Goal: Check status: Check status

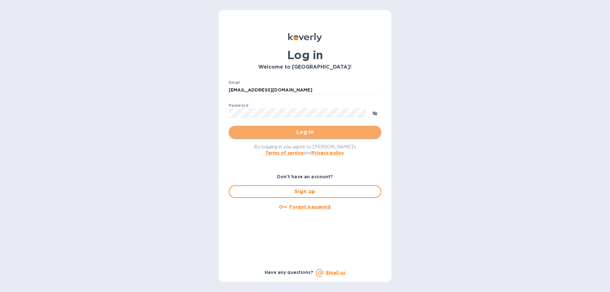
click at [278, 136] on button "Log in" at bounding box center [305, 132] width 152 height 13
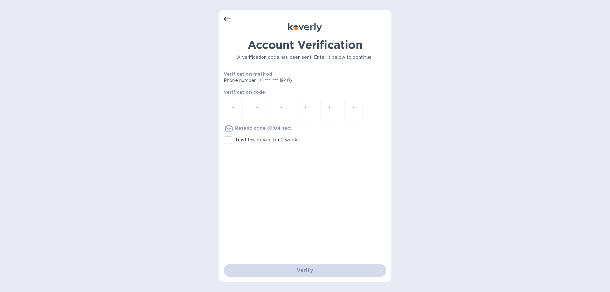
click at [229, 108] on input "number" at bounding box center [233, 109] width 8 height 12
type input "7"
type input "9"
drag, startPoint x: 226, startPoint y: 110, endPoint x: 209, endPoint y: 108, distance: 17.2
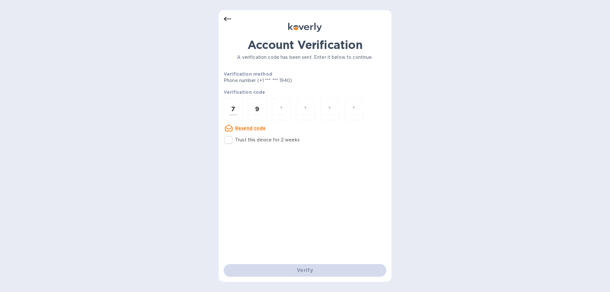
click at [224, 108] on div "7" at bounding box center [233, 109] width 19 height 23
type input "7"
type input "8"
click at [284, 109] on input "number" at bounding box center [281, 109] width 8 height 12
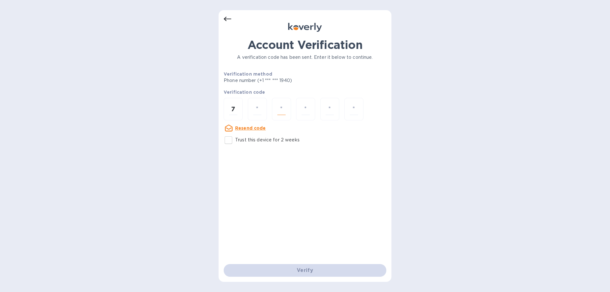
click at [281, 109] on input "number" at bounding box center [281, 109] width 8 height 12
click at [284, 109] on input "number" at bounding box center [281, 109] width 8 height 12
click at [237, 107] on input "7" at bounding box center [233, 109] width 8 height 12
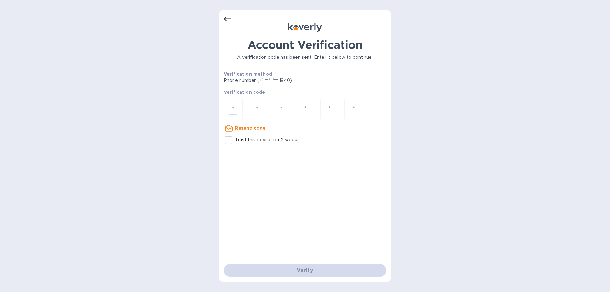
click at [245, 127] on u "Resend code" at bounding box center [250, 127] width 31 height 5
click at [237, 113] on input "number" at bounding box center [233, 109] width 8 height 12
type input "3"
type input "9"
type input "0"
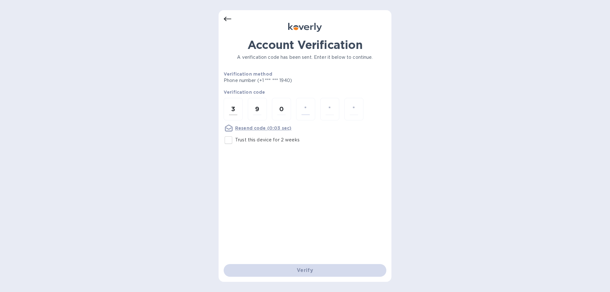
type input "5"
type input "1"
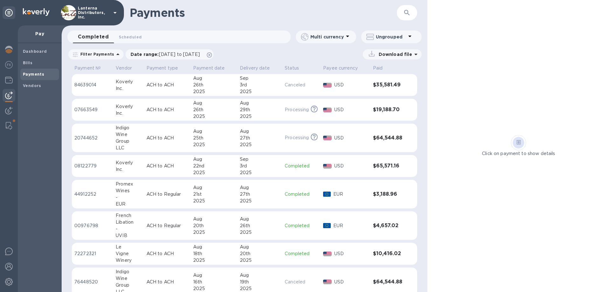
click at [9, 93] on img at bounding box center [9, 95] width 8 height 8
click at [35, 74] on b "Payments" at bounding box center [33, 74] width 21 height 5
click at [409, 34] on icon at bounding box center [410, 36] width 8 height 8
click at [215, 105] on div at bounding box center [305, 146] width 610 height 292
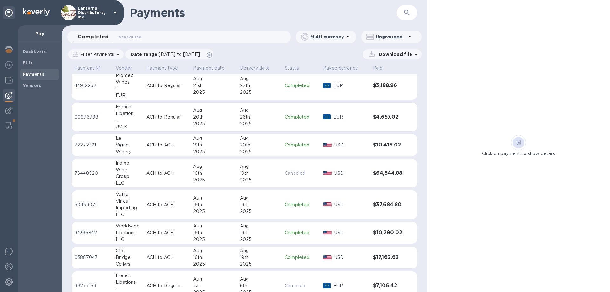
click at [421, 197] on div "Payment № Vendor Payment type Payment date Delivery date Status Payee currency …" at bounding box center [245, 177] width 366 height 229
click at [178, 147] on p "ACH to ACH" at bounding box center [167, 145] width 42 height 7
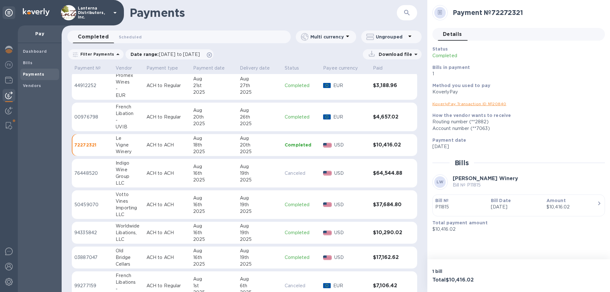
click at [179, 199] on td "ACH to ACH" at bounding box center [167, 204] width 47 height 29
click at [181, 235] on p "ACH to ACH" at bounding box center [167, 232] width 42 height 7
click at [177, 260] on p "ACH to ACH" at bounding box center [167, 257] width 42 height 7
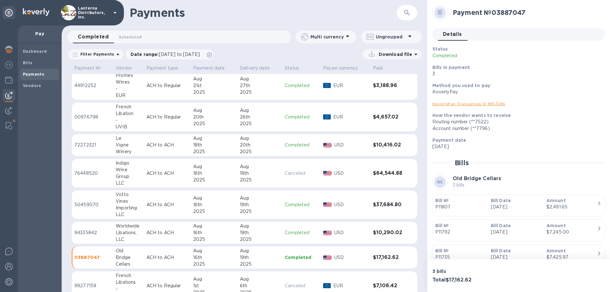
click at [171, 207] on p "ACH to ACH" at bounding box center [167, 204] width 42 height 7
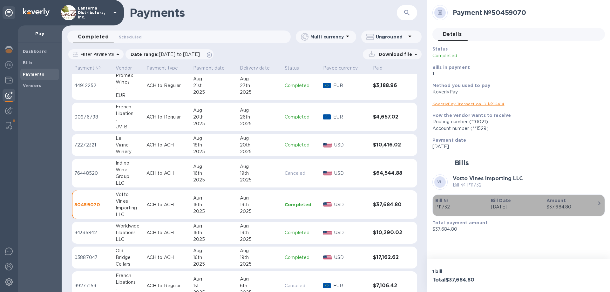
click at [543, 210] on div "Bill Date [DATE]" at bounding box center [516, 204] width 56 height 18
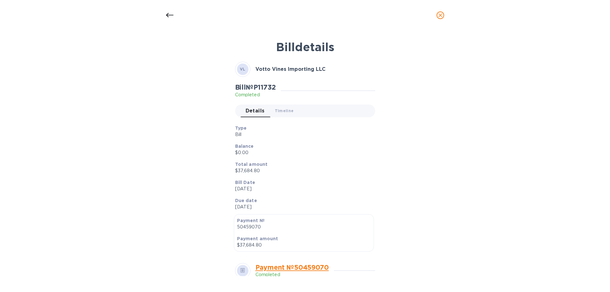
click at [167, 16] on icon at bounding box center [170, 15] width 8 height 4
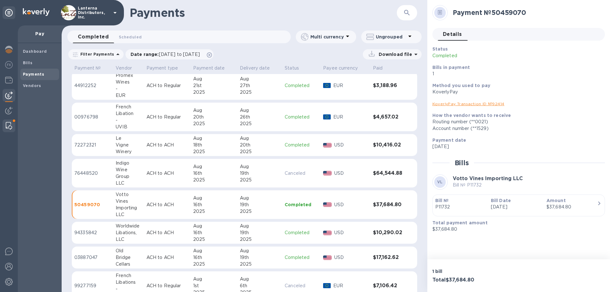
click at [11, 124] on img at bounding box center [9, 126] width 6 height 8
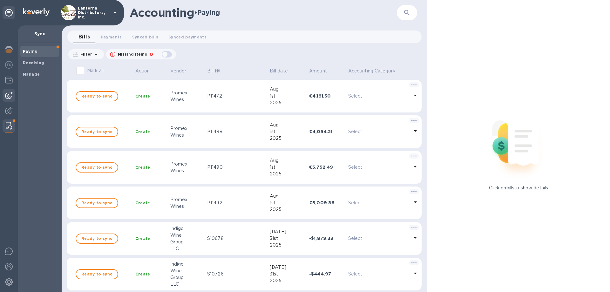
click at [8, 93] on img at bounding box center [9, 95] width 8 height 8
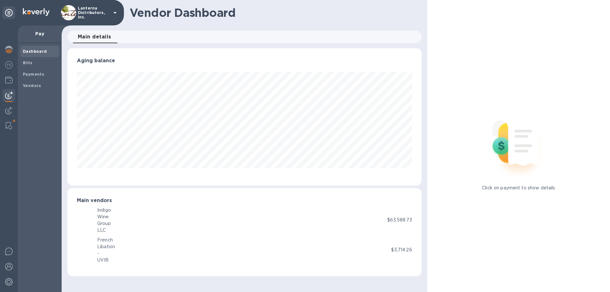
scroll to position [137, 354]
click at [30, 74] on b "Payments" at bounding box center [33, 74] width 21 height 5
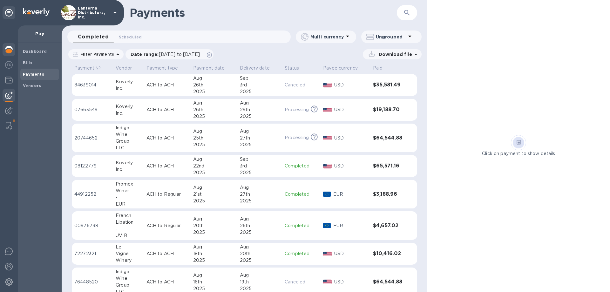
click at [10, 52] on img at bounding box center [9, 50] width 8 height 8
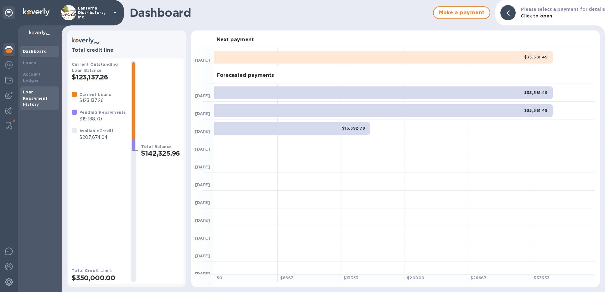
click at [36, 89] on div "Loan Repayment History" at bounding box center [40, 98] width 34 height 19
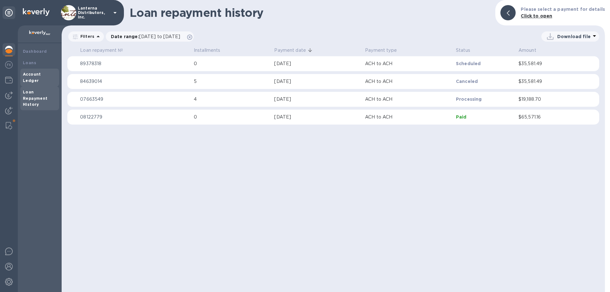
click at [38, 78] on div "Account Ledger" at bounding box center [39, 78] width 39 height 18
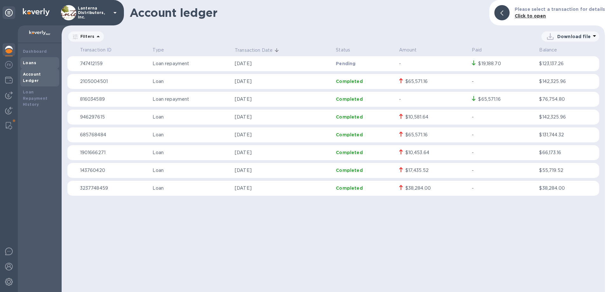
click at [34, 63] on b "Loans" at bounding box center [29, 62] width 13 height 5
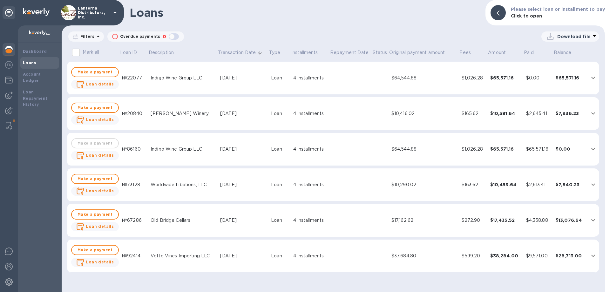
click at [591, 77] on icon "expand row" at bounding box center [593, 78] width 8 height 8
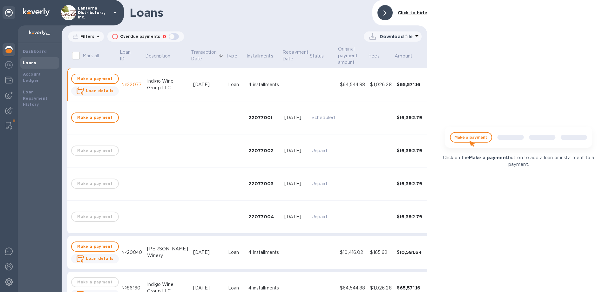
click at [386, 13] on icon at bounding box center [384, 12] width 3 height 5
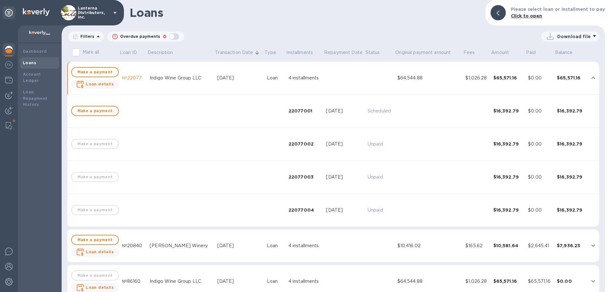
click at [430, 81] on div "$64,544.88" at bounding box center [428, 78] width 63 height 7
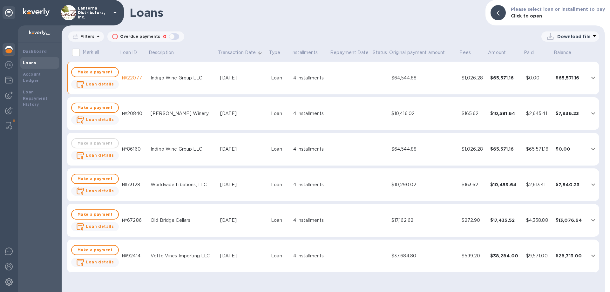
click at [430, 81] on div "$64,544.88" at bounding box center [423, 78] width 65 height 7
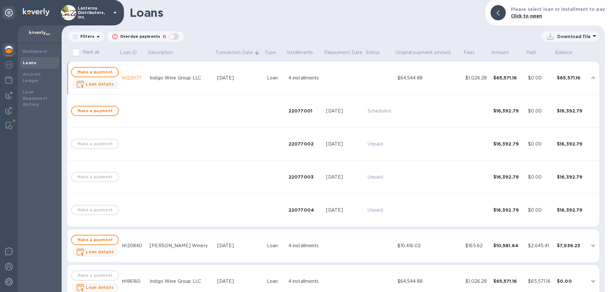
click at [430, 81] on div "$64,544.88" at bounding box center [428, 78] width 63 height 7
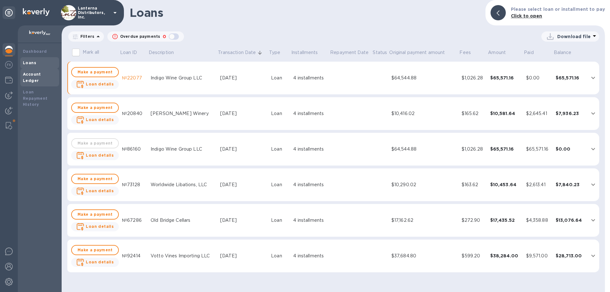
click at [38, 76] on b "Account Ledger" at bounding box center [32, 77] width 18 height 11
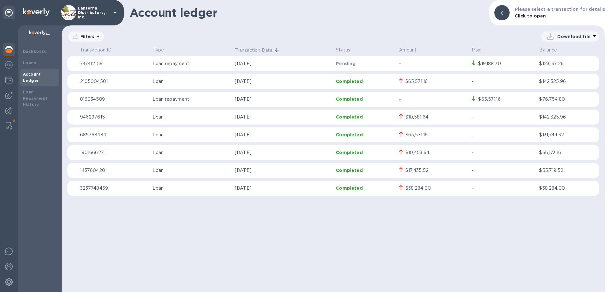
click at [436, 116] on div "$10,581.64" at bounding box center [433, 117] width 68 height 7
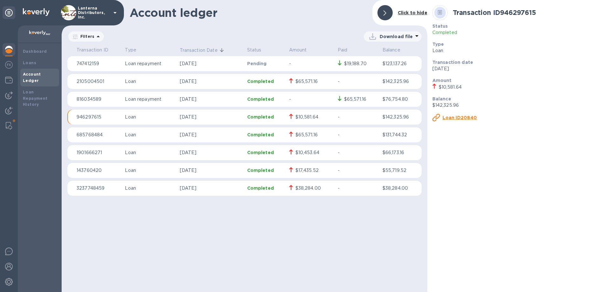
click at [303, 117] on div "$10,581.64" at bounding box center [306, 117] width 23 height 7
click at [10, 92] on img at bounding box center [9, 95] width 8 height 8
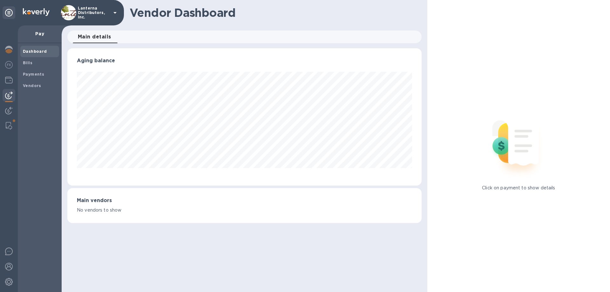
scroll to position [137, 354]
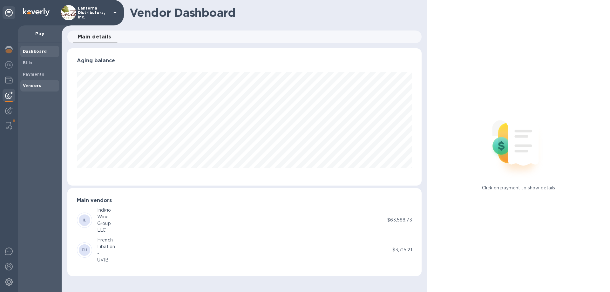
click at [30, 88] on b "Vendors" at bounding box center [32, 85] width 18 height 5
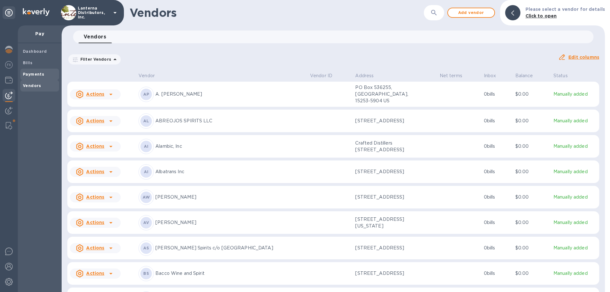
click at [33, 75] on b "Payments" at bounding box center [33, 74] width 21 height 5
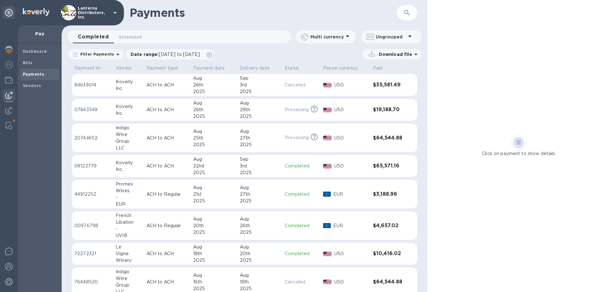
click at [246, 259] on div "2025" at bounding box center [260, 260] width 40 height 7
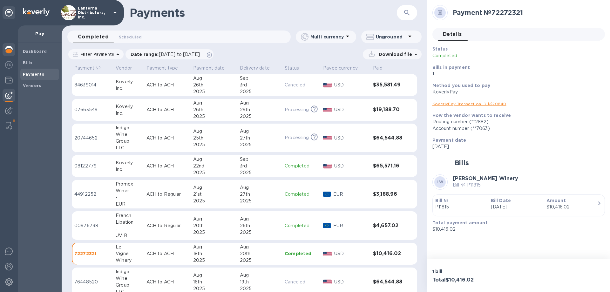
click at [7, 47] on img at bounding box center [9, 50] width 8 height 8
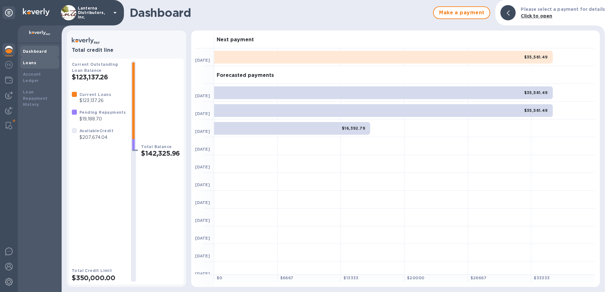
click at [52, 64] on div "Loans" at bounding box center [40, 63] width 34 height 6
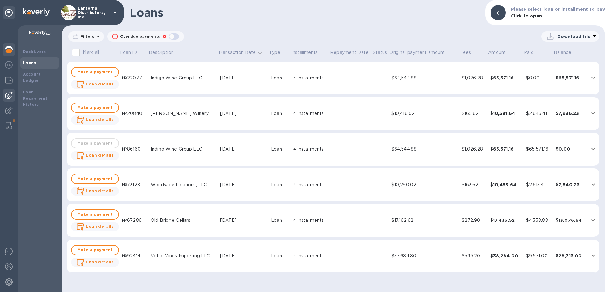
click at [8, 96] on img at bounding box center [9, 95] width 8 height 8
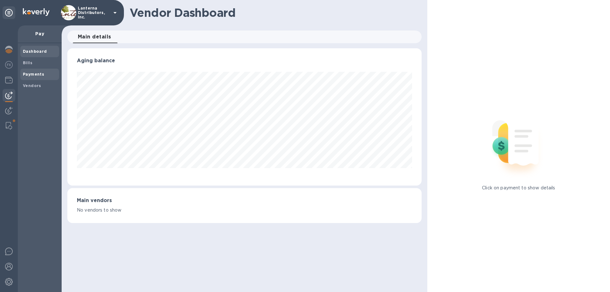
click at [40, 71] on span "Payments" at bounding box center [33, 74] width 21 height 6
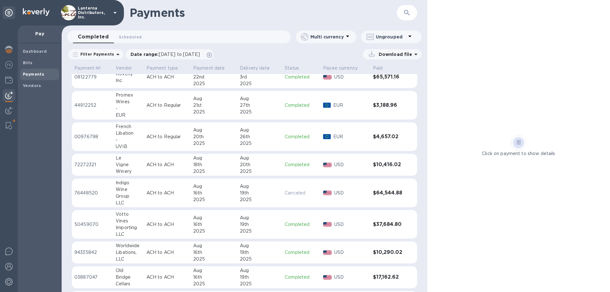
scroll to position [109, 0]
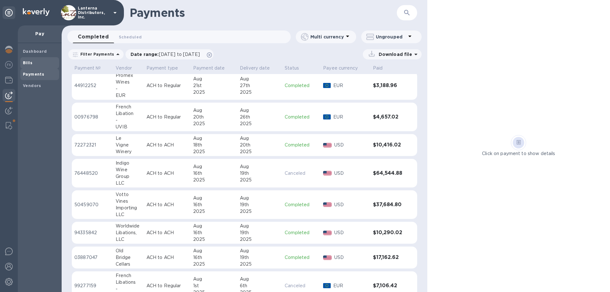
click at [34, 60] on span "Bills" at bounding box center [40, 63] width 34 height 6
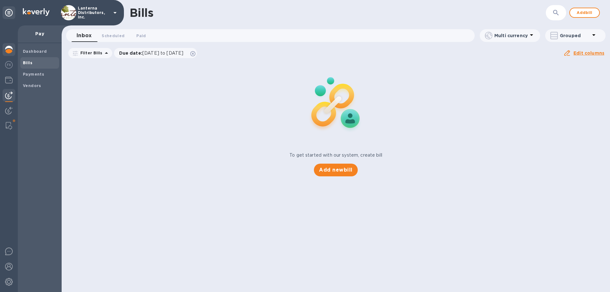
click at [8, 47] on img at bounding box center [9, 50] width 8 height 8
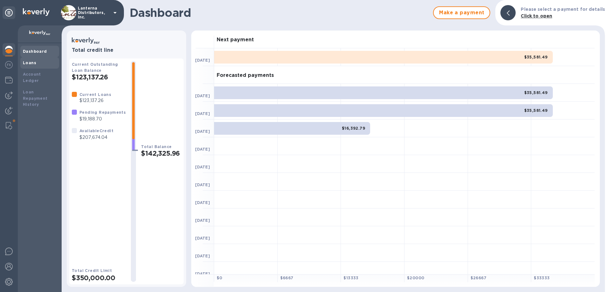
click at [35, 66] on div "Loans" at bounding box center [39, 62] width 39 height 11
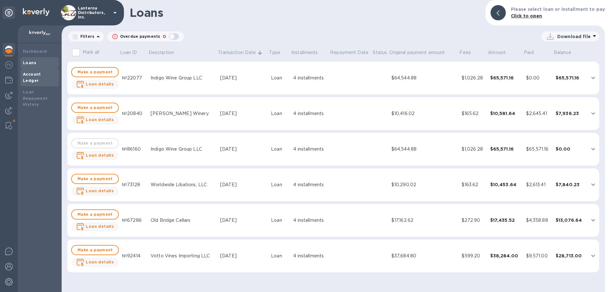
click at [36, 76] on b "Account Ledger" at bounding box center [32, 77] width 18 height 11
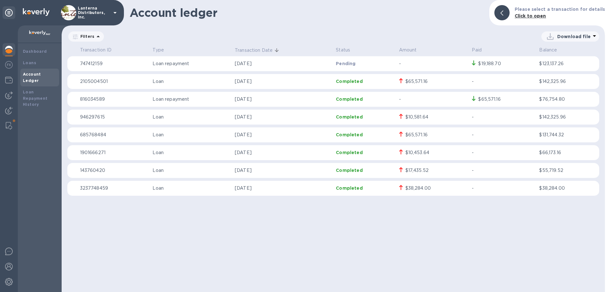
click at [544, 105] on td "$76,754.80" at bounding box center [568, 99] width 63 height 15
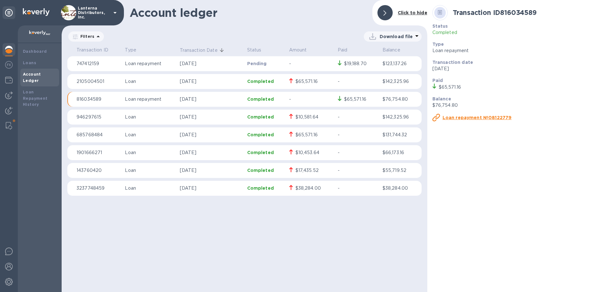
click at [385, 14] on icon at bounding box center [384, 12] width 3 height 5
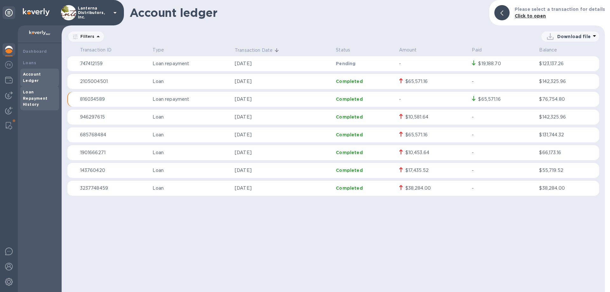
click at [44, 90] on div "Loan Repayment History" at bounding box center [40, 98] width 34 height 19
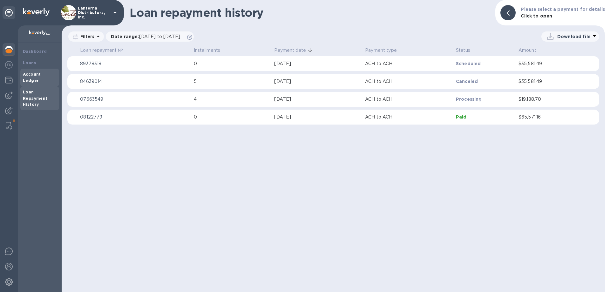
click at [36, 71] on div "Account Ledger" at bounding box center [40, 77] width 34 height 13
